Goal: Task Accomplishment & Management: Complete application form

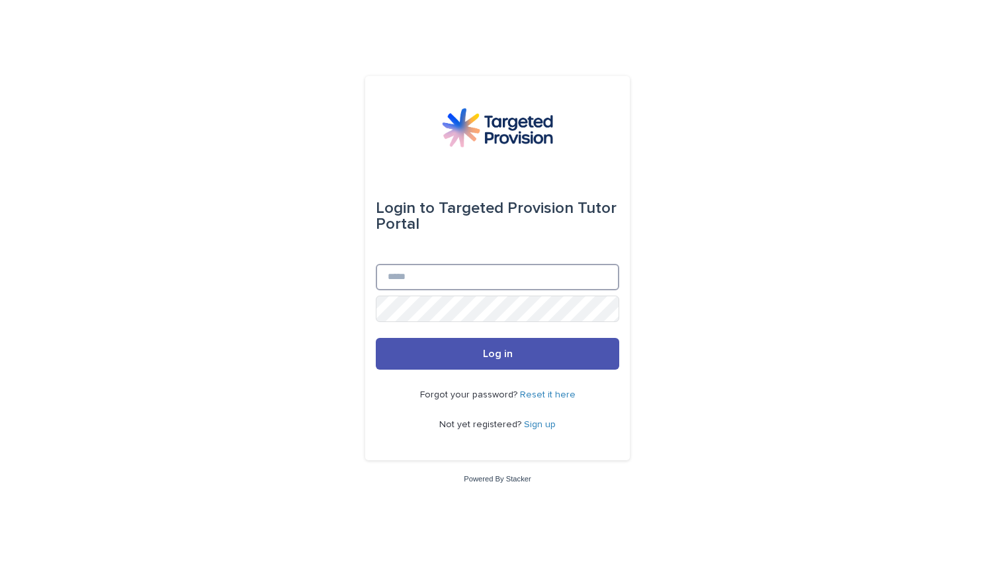
click at [436, 277] on input "Email" at bounding box center [497, 277] width 243 height 26
type input "**********"
click at [376, 338] on button "Log in" at bounding box center [497, 354] width 243 height 32
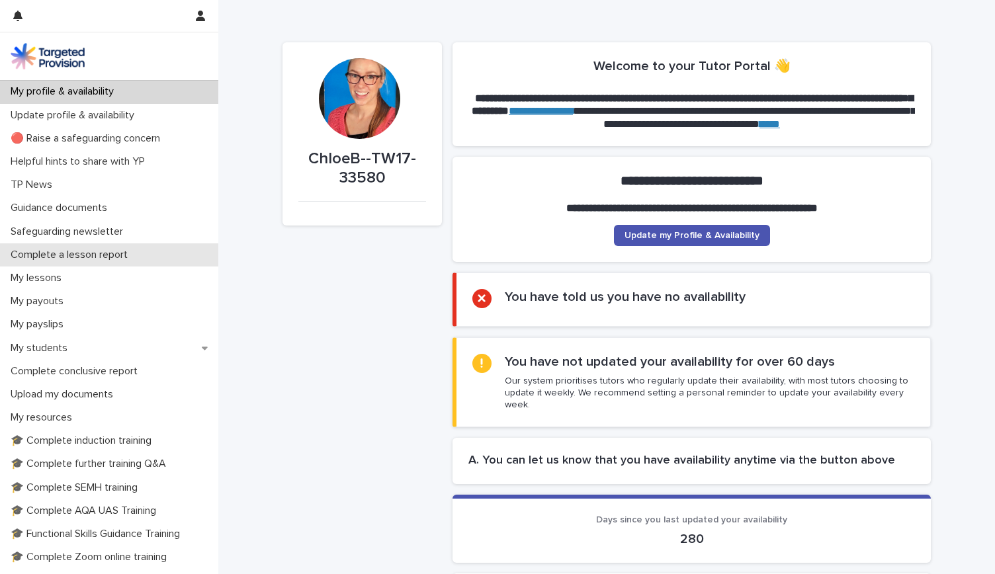
click at [112, 257] on p "Complete a lesson report" at bounding box center [71, 255] width 133 height 13
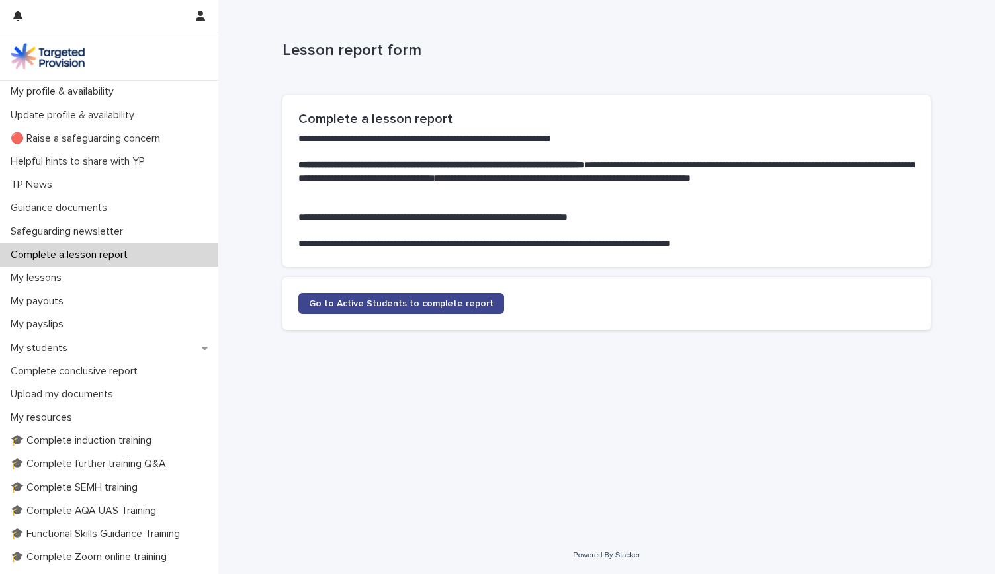
click at [404, 310] on link "Go to Active Students to complete report" at bounding box center [401, 303] width 206 height 21
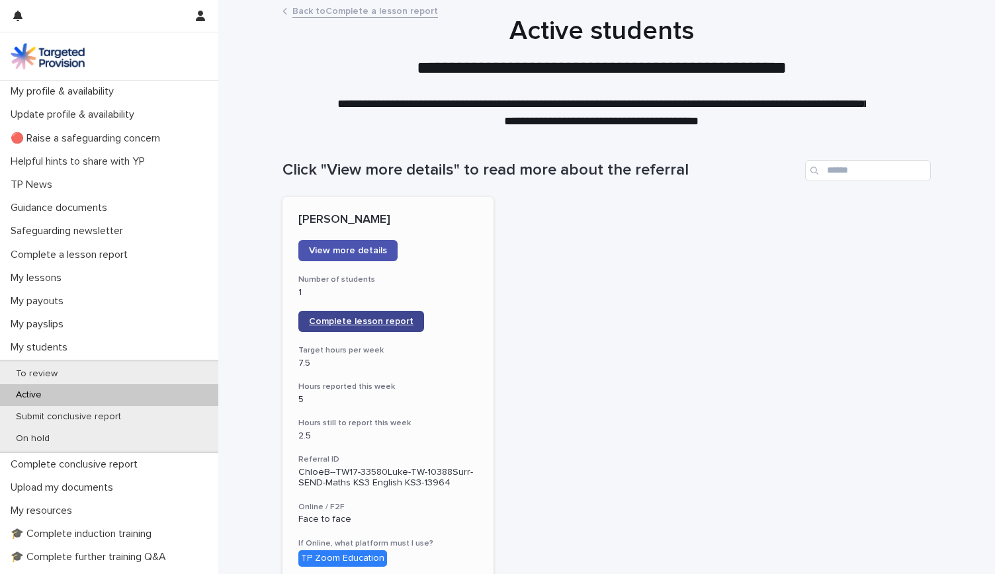
click at [339, 322] on span "Complete lesson report" at bounding box center [361, 321] width 104 height 9
